Goal: Information Seeking & Learning: Learn about a topic

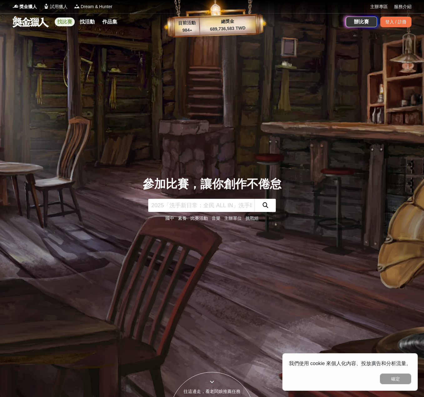
click at [62, 18] on link "找比賽" at bounding box center [65, 21] width 20 height 9
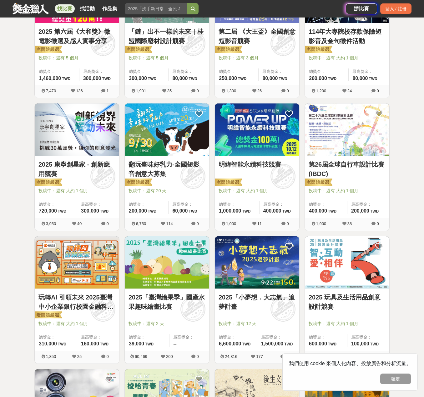
scroll to position [312, 0]
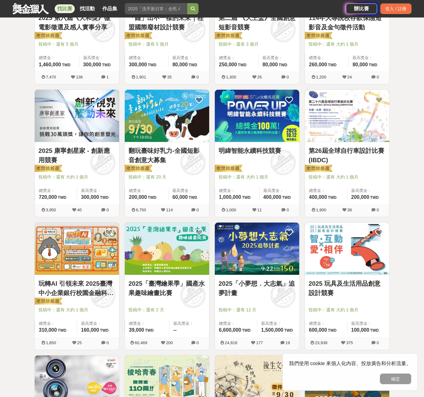
click at [181, 287] on link "2025「臺灣繪果季」國產水果趣味繪畫比賽" at bounding box center [166, 288] width 77 height 19
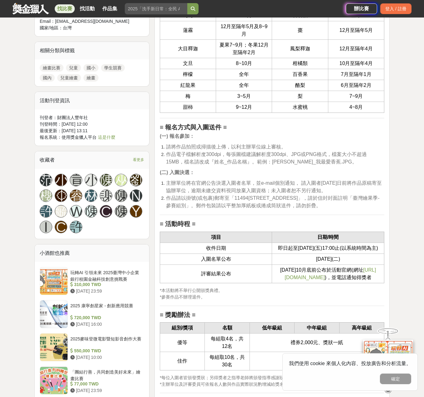
scroll to position [469, 0]
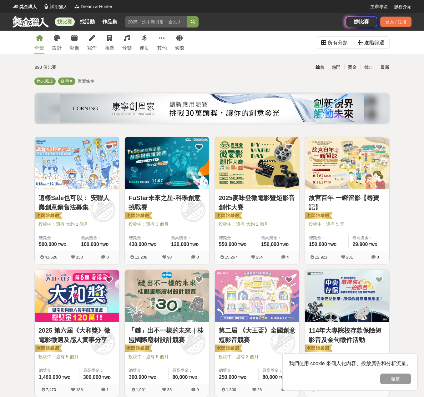
click at [96, 172] on img at bounding box center [77, 163] width 84 height 52
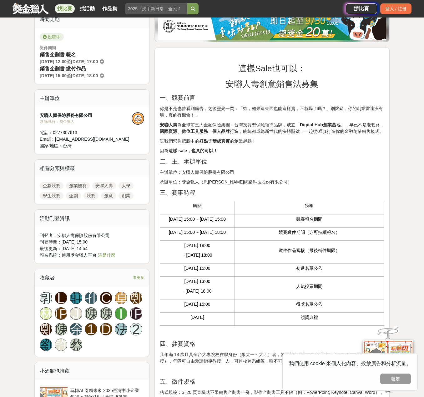
scroll to position [156, 0]
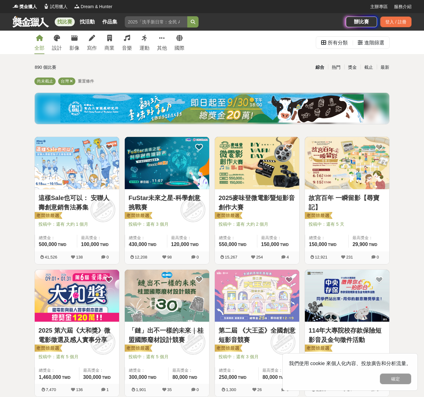
click at [343, 201] on link "故宮百年 一瞬留影【尋寶記】" at bounding box center [346, 202] width 77 height 19
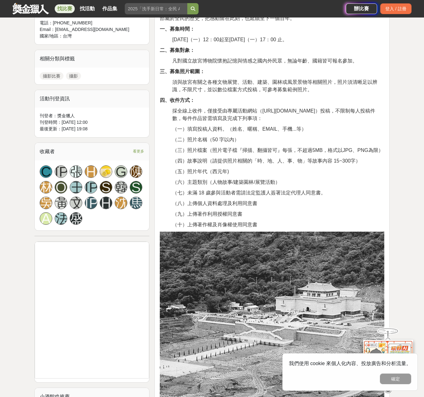
scroll to position [312, 0]
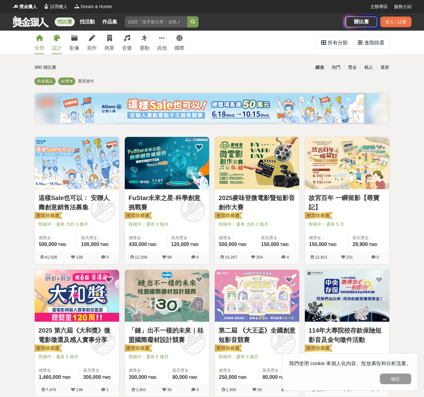
click at [57, 40] on icon at bounding box center [57, 38] width 6 height 6
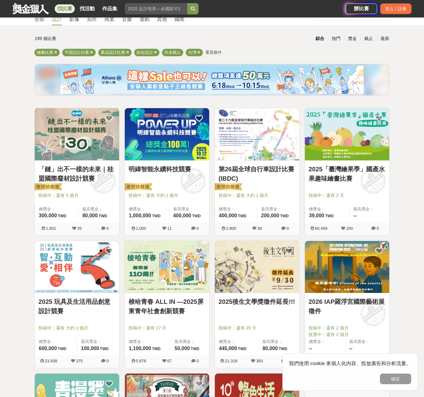
scroll to position [31, 0]
